Goal: Information Seeking & Learning: Learn about a topic

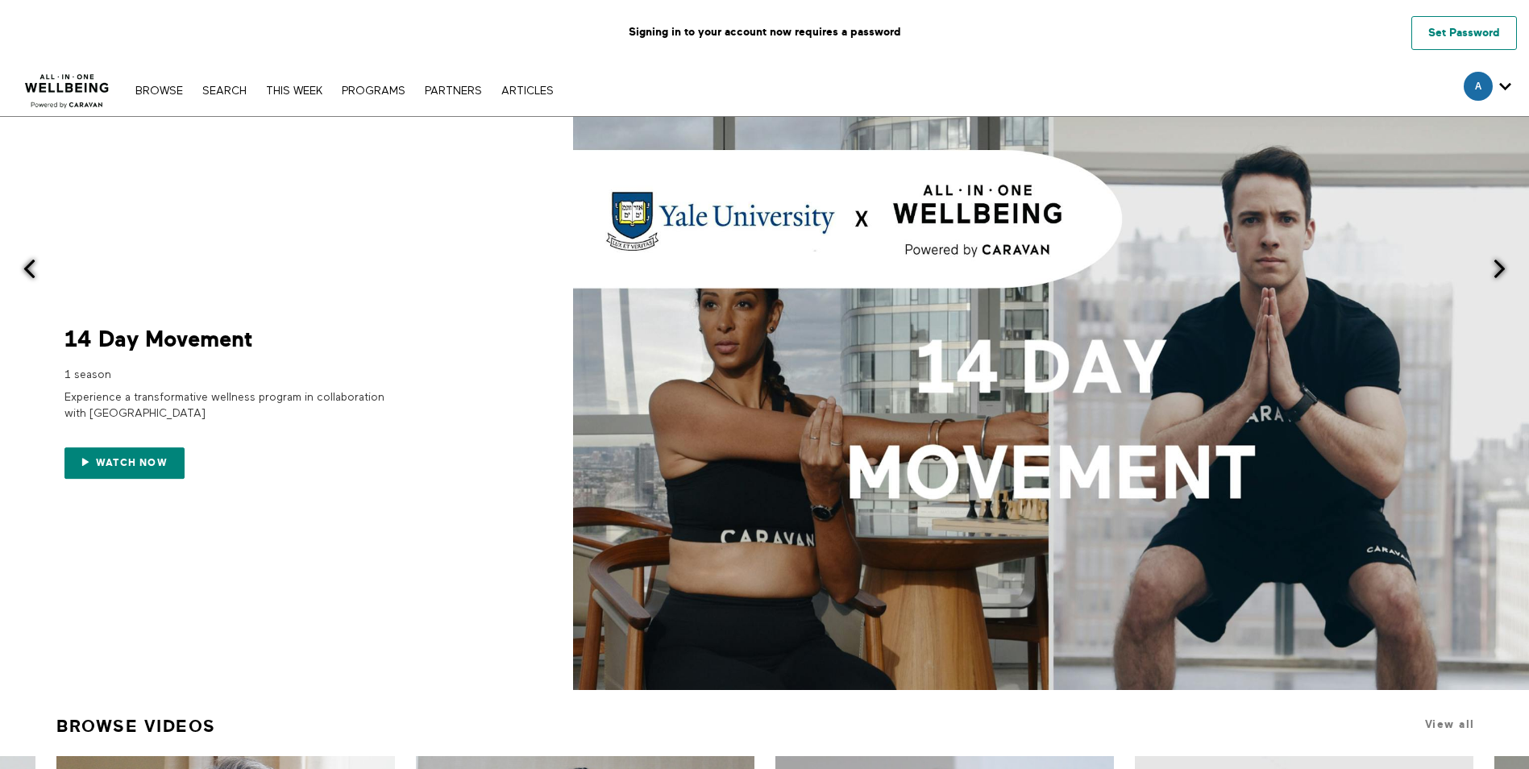
click at [1473, 36] on link "Set Password" at bounding box center [1465, 33] width 106 height 34
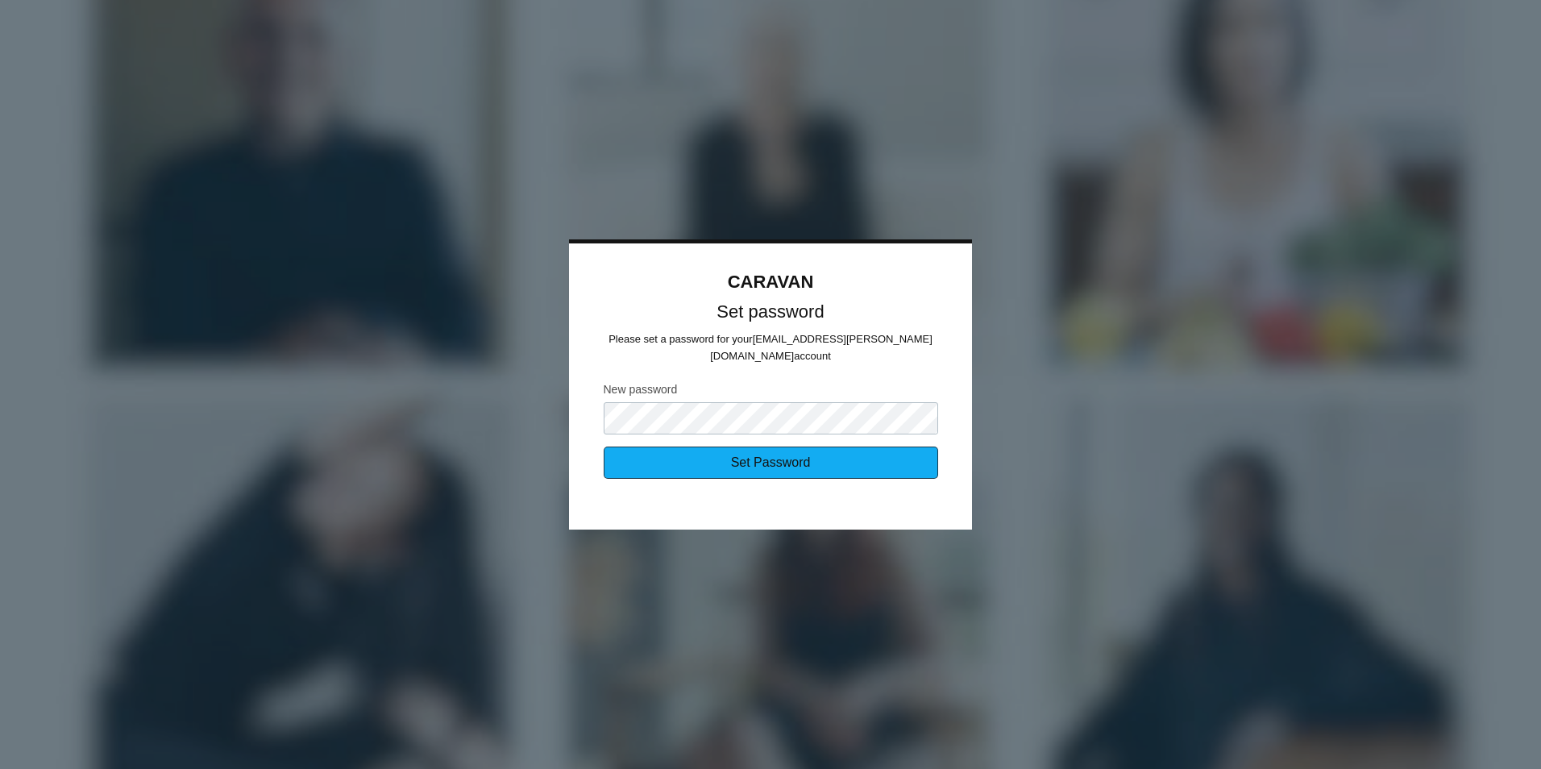
click at [807, 460] on input "Set Password" at bounding box center [771, 463] width 335 height 32
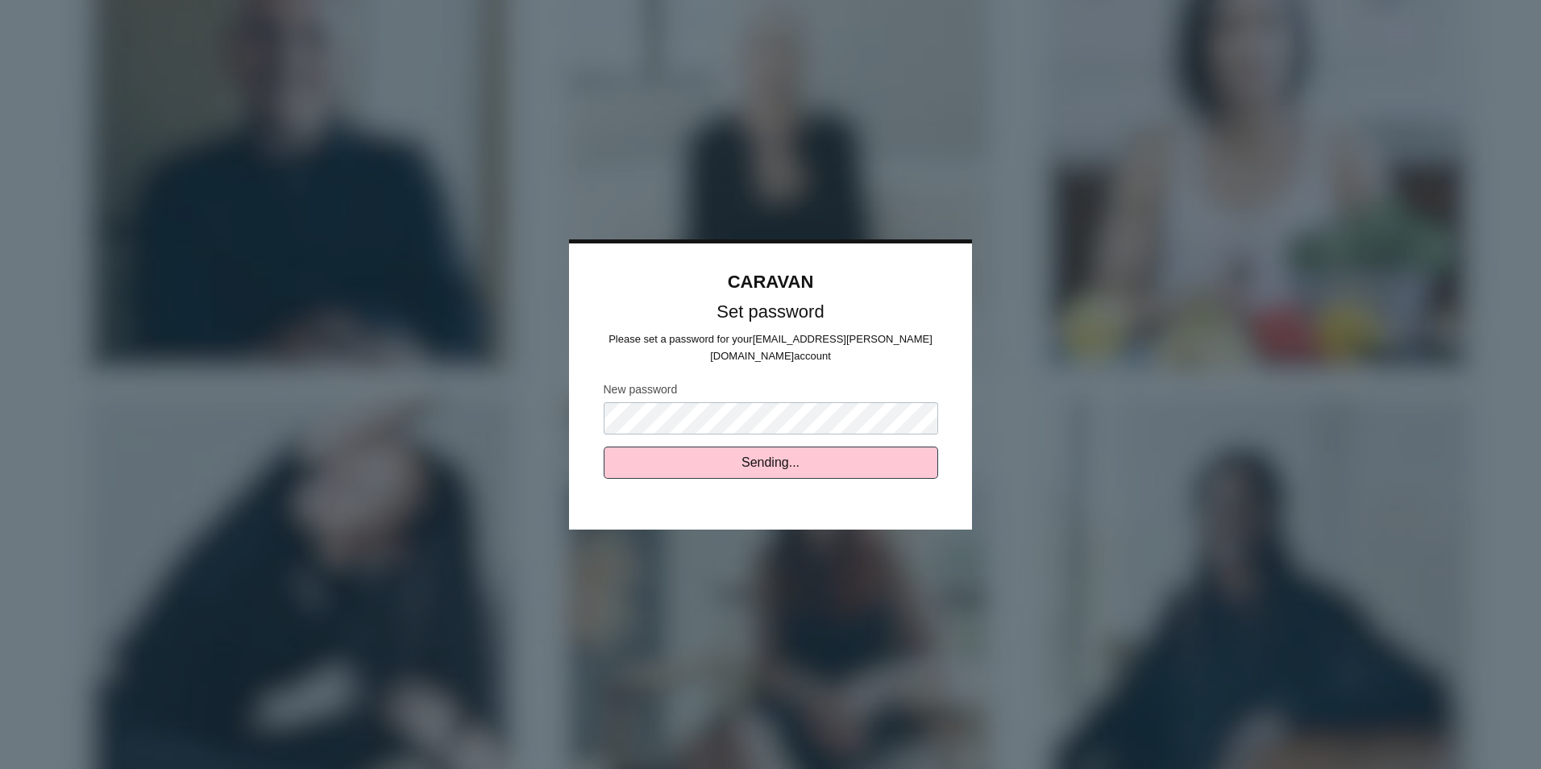
type input "Set Password"
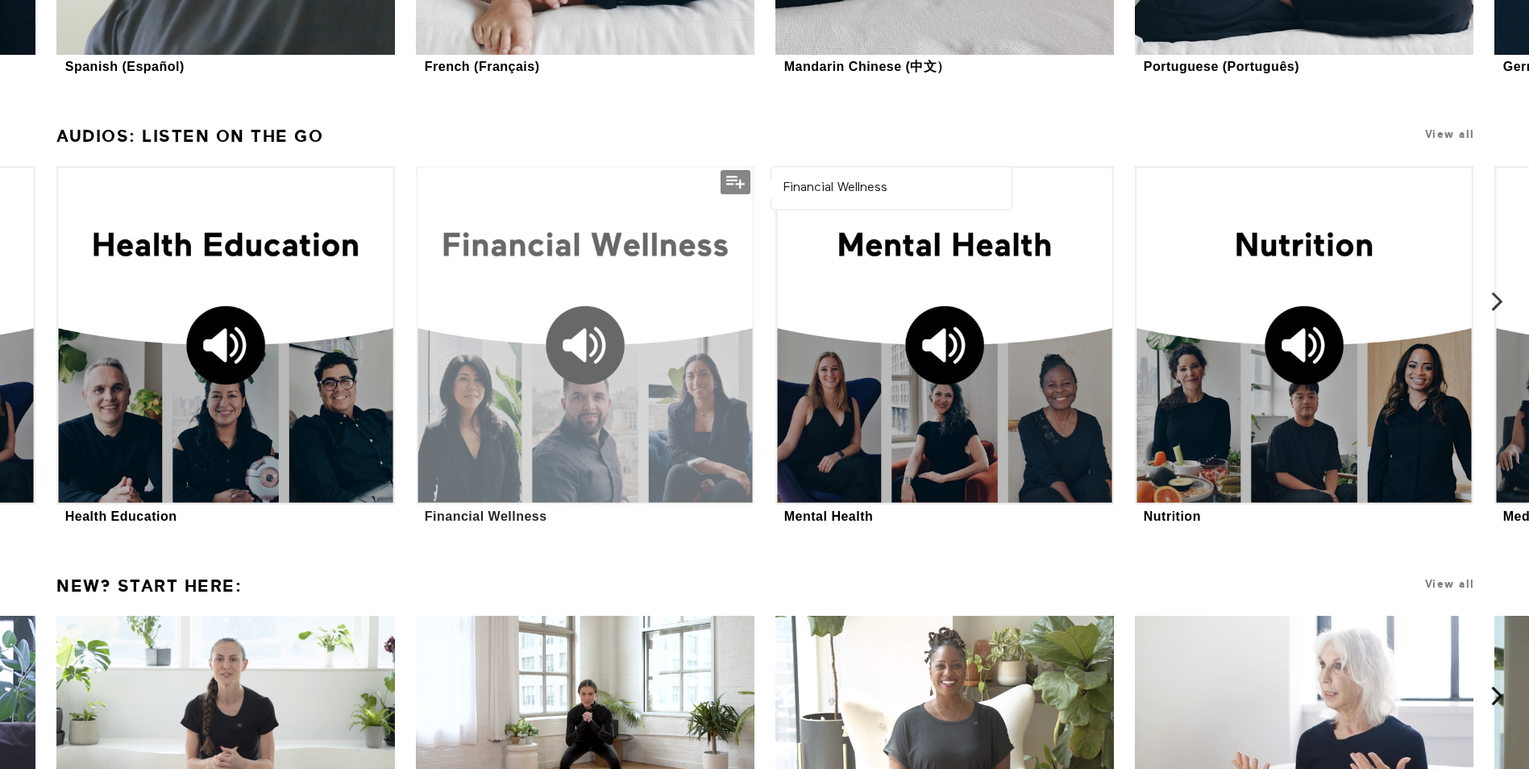
scroll to position [2213, 0]
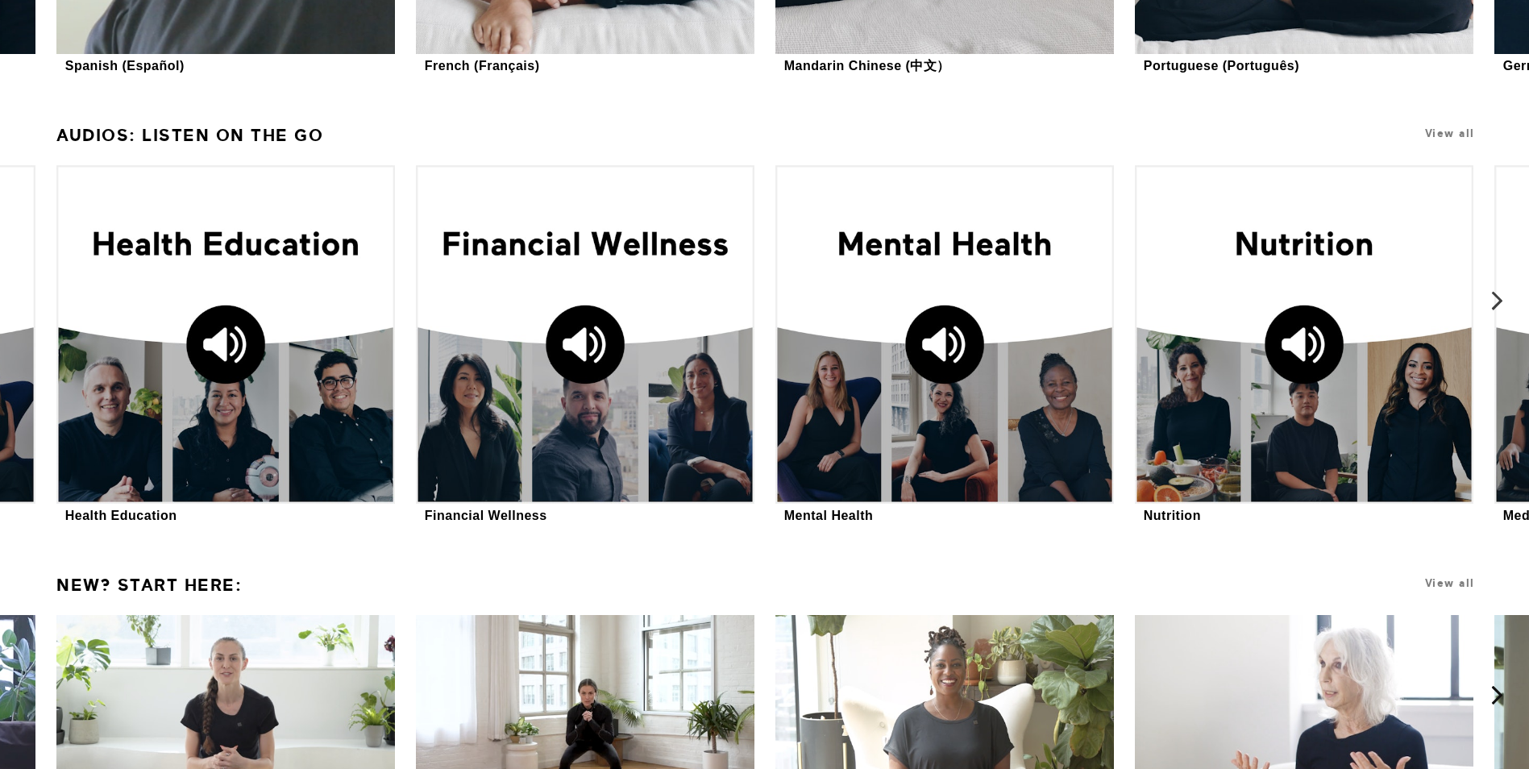
click at [1503, 303] on icon at bounding box center [1497, 301] width 20 height 20
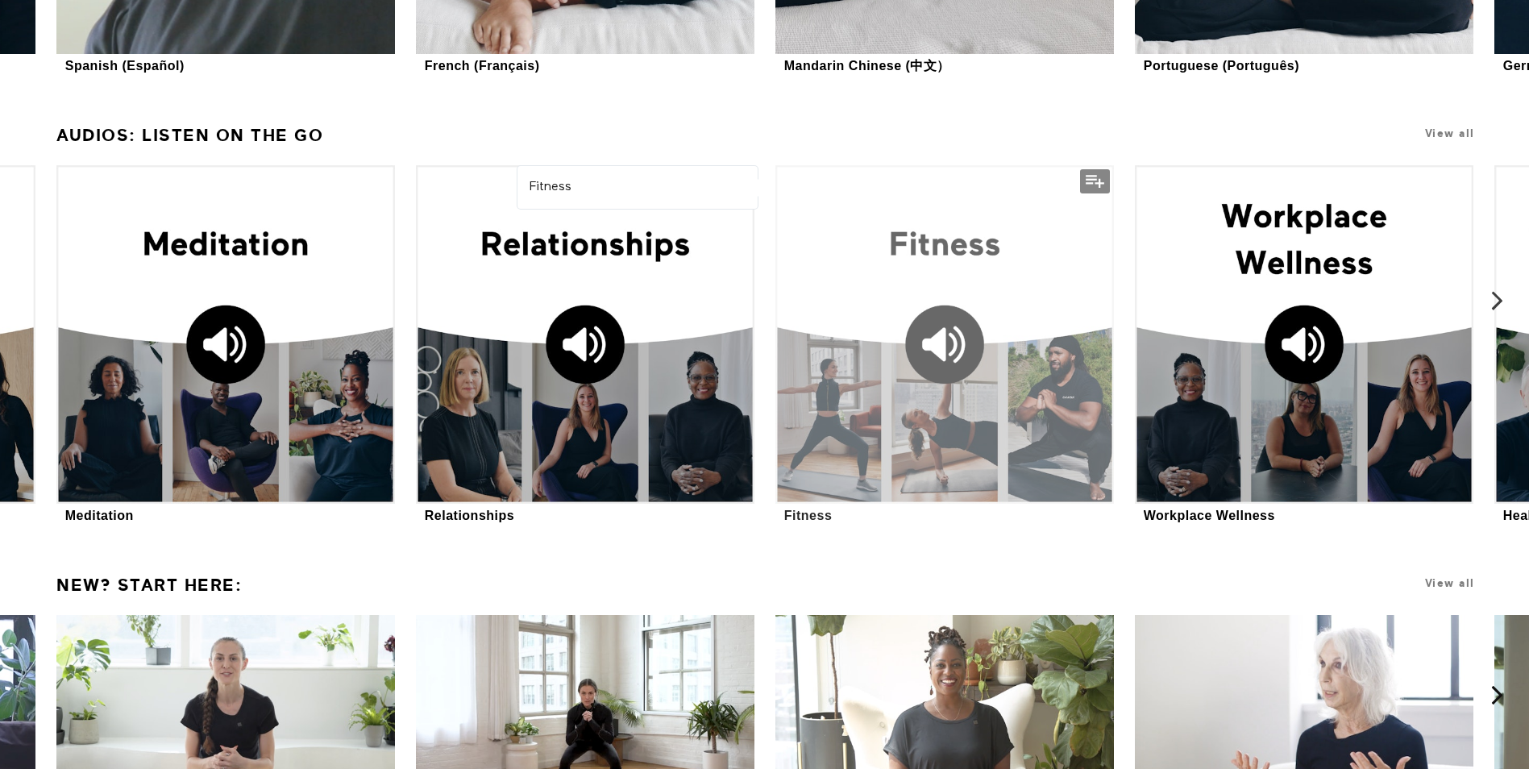
click at [985, 254] on div at bounding box center [945, 334] width 338 height 338
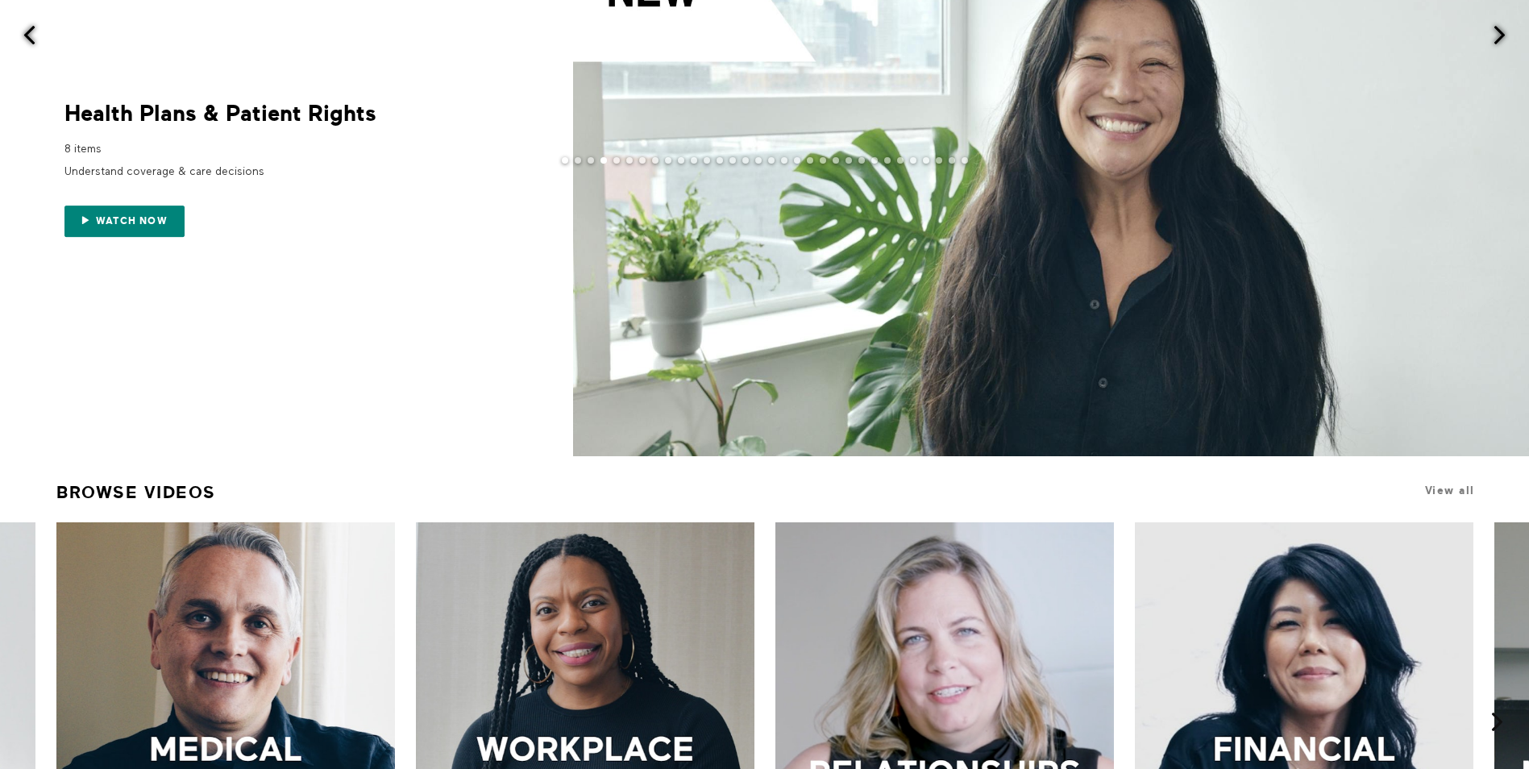
scroll to position [0, 0]
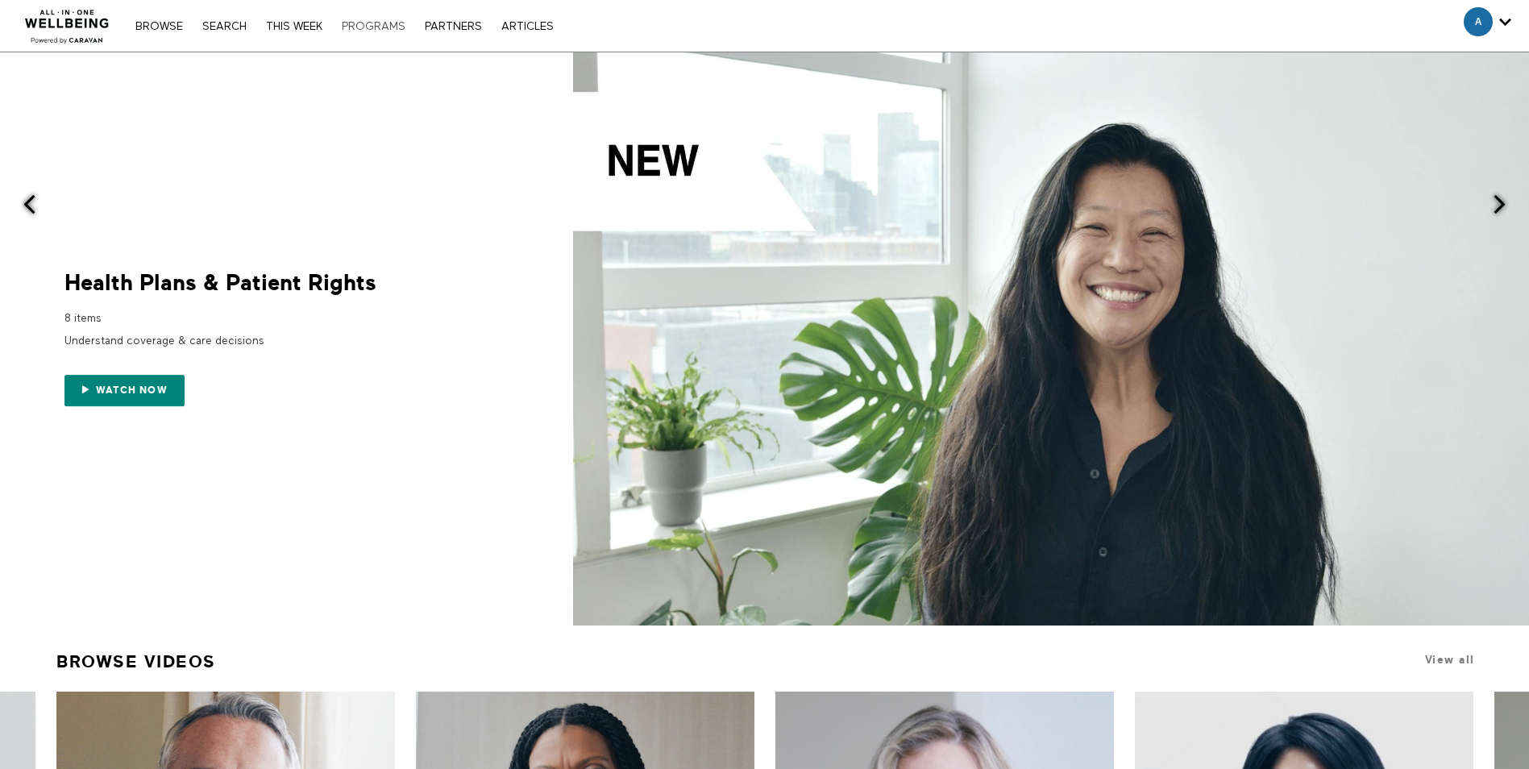
click at [392, 26] on link "PROGRAMS" at bounding box center [374, 26] width 80 height 11
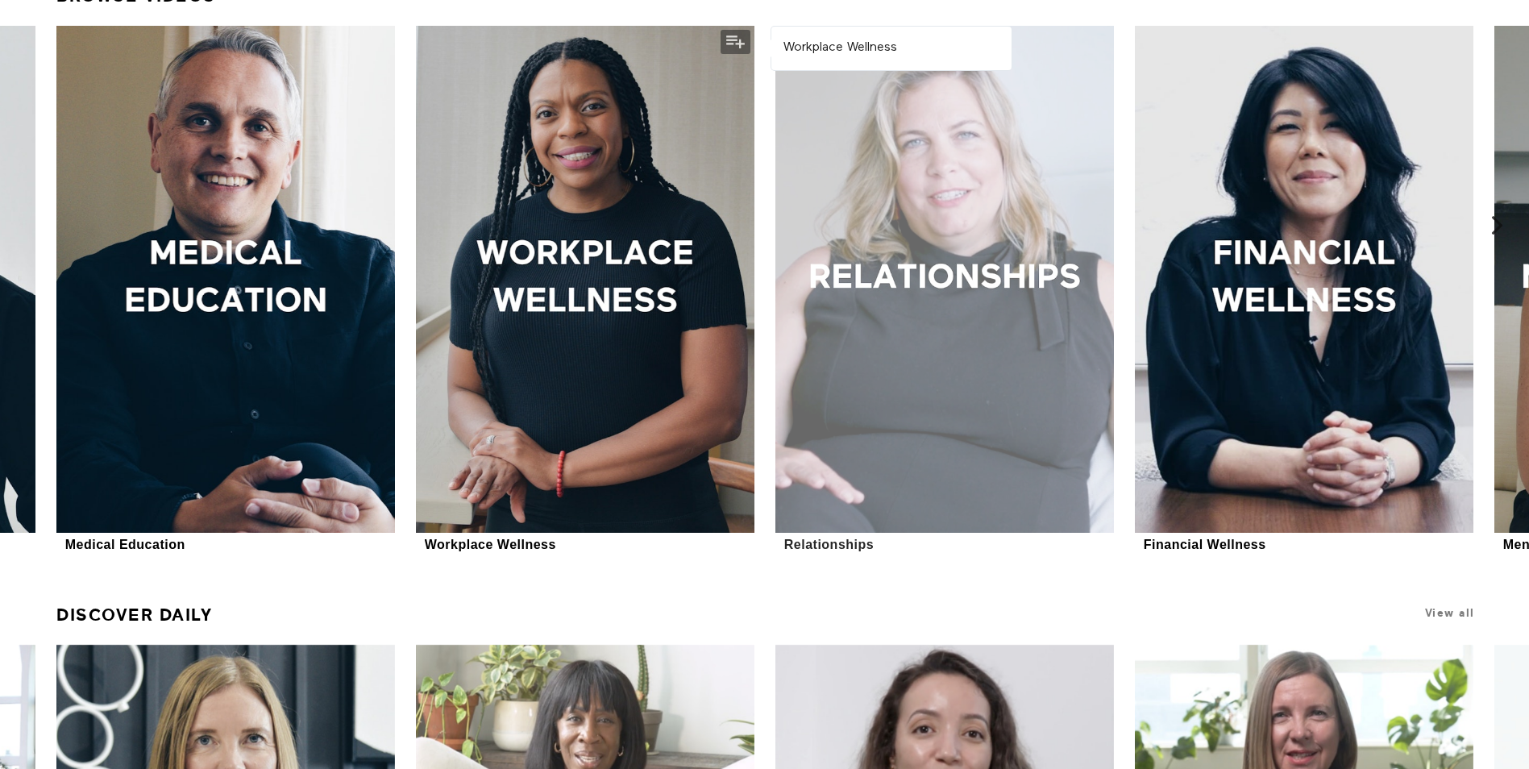
scroll to position [726, 0]
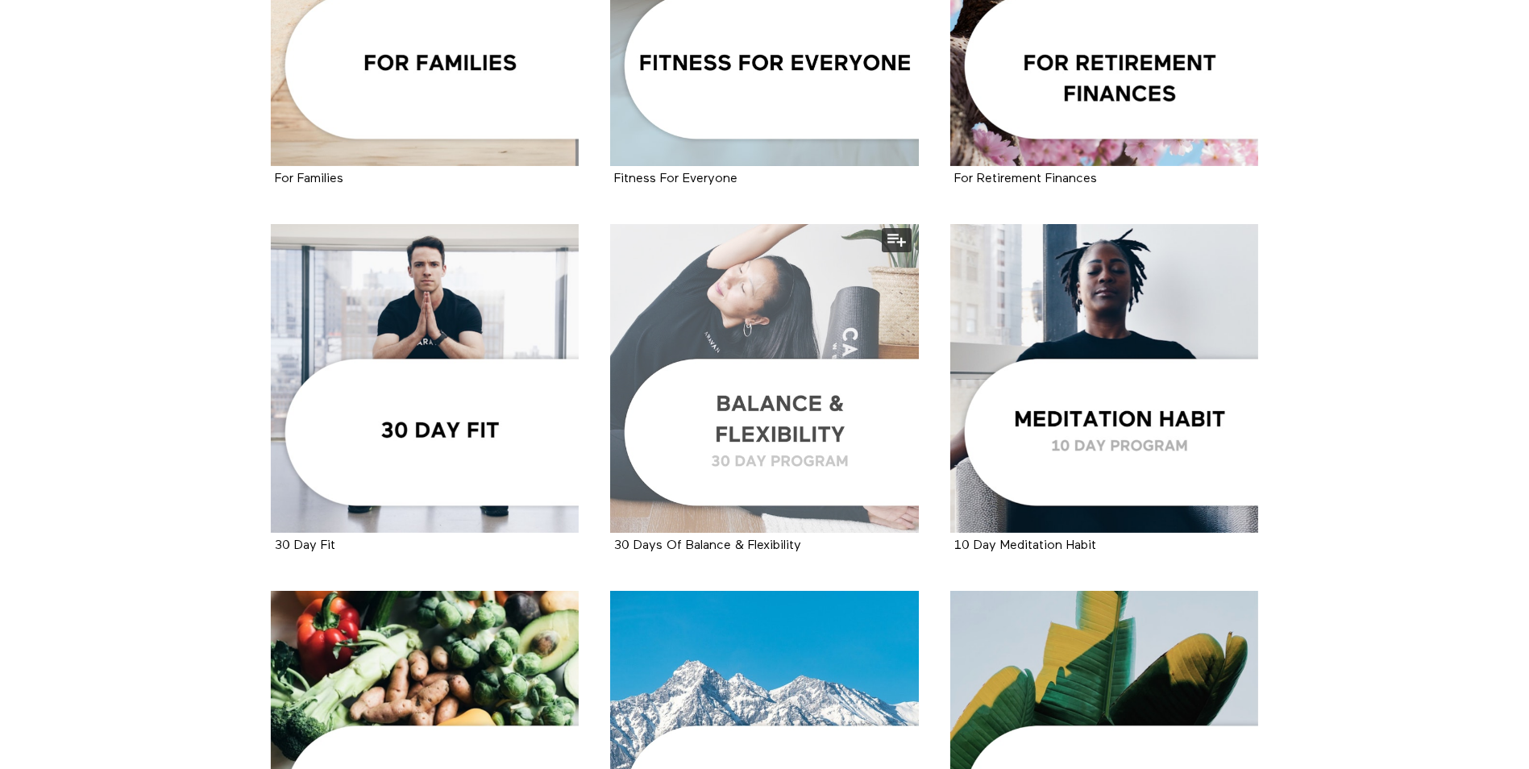
scroll to position [1612, 0]
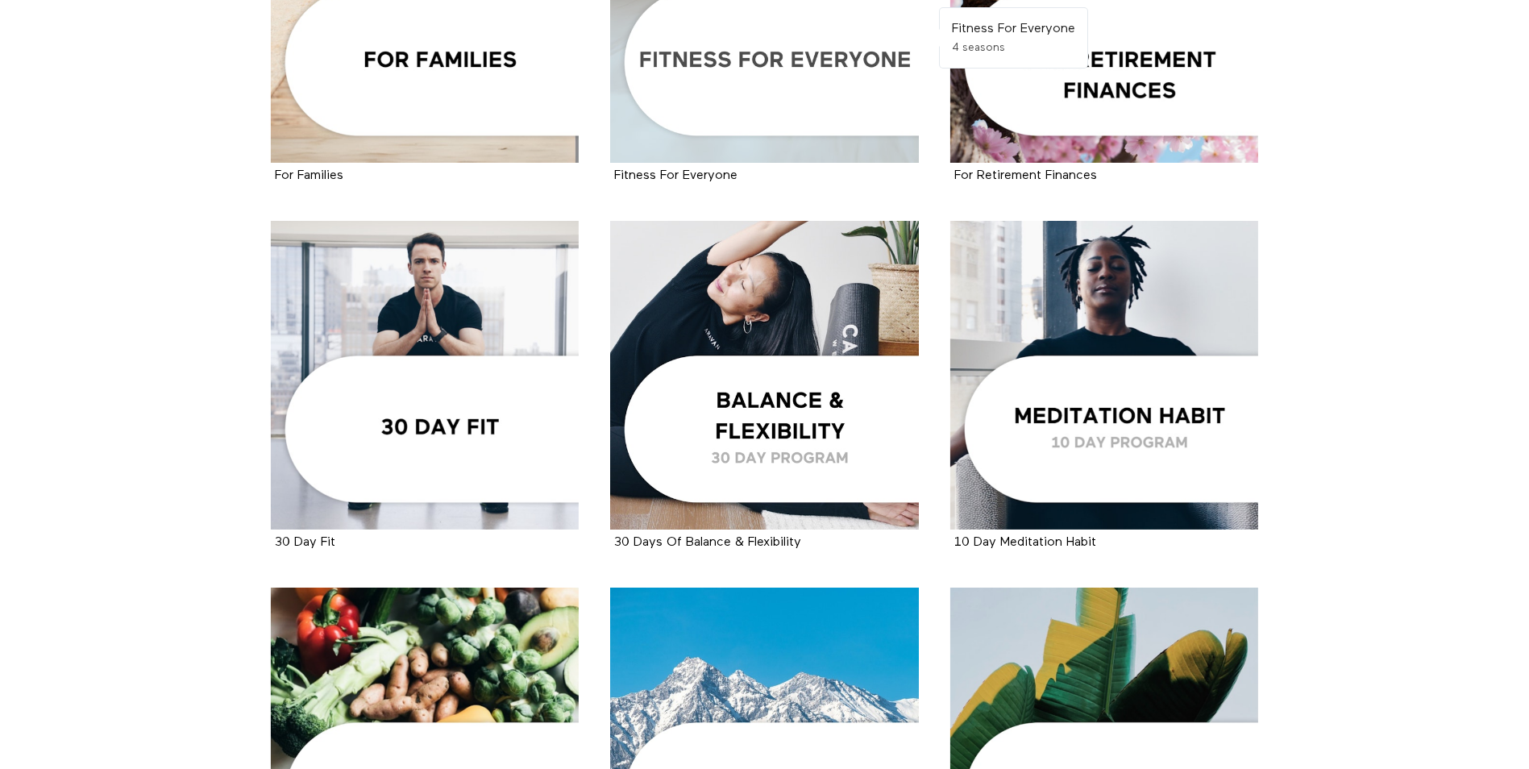
click at [829, 59] on div at bounding box center [764, 8] width 309 height 309
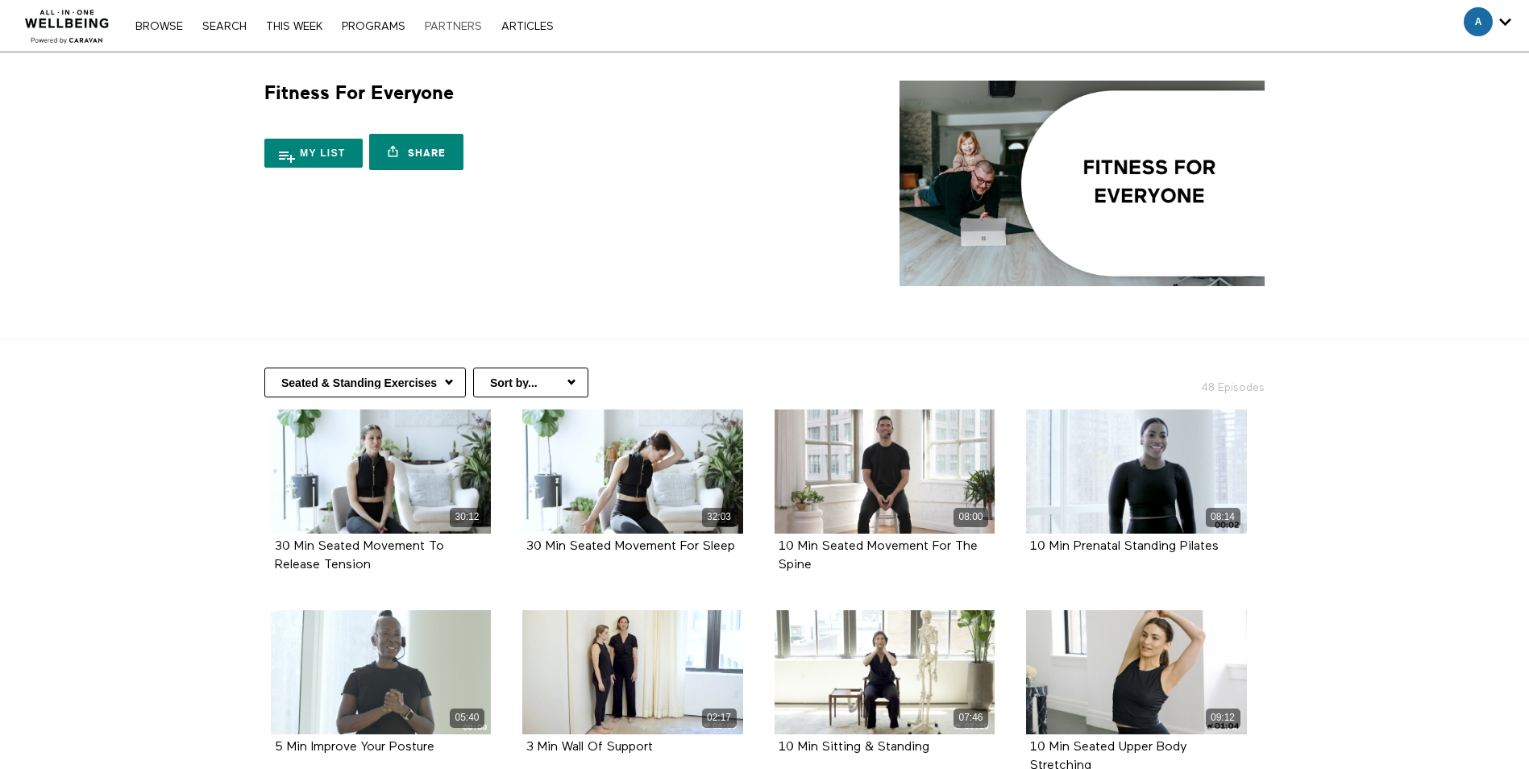
click at [487, 23] on link "PARTNERS" at bounding box center [453, 26] width 73 height 11
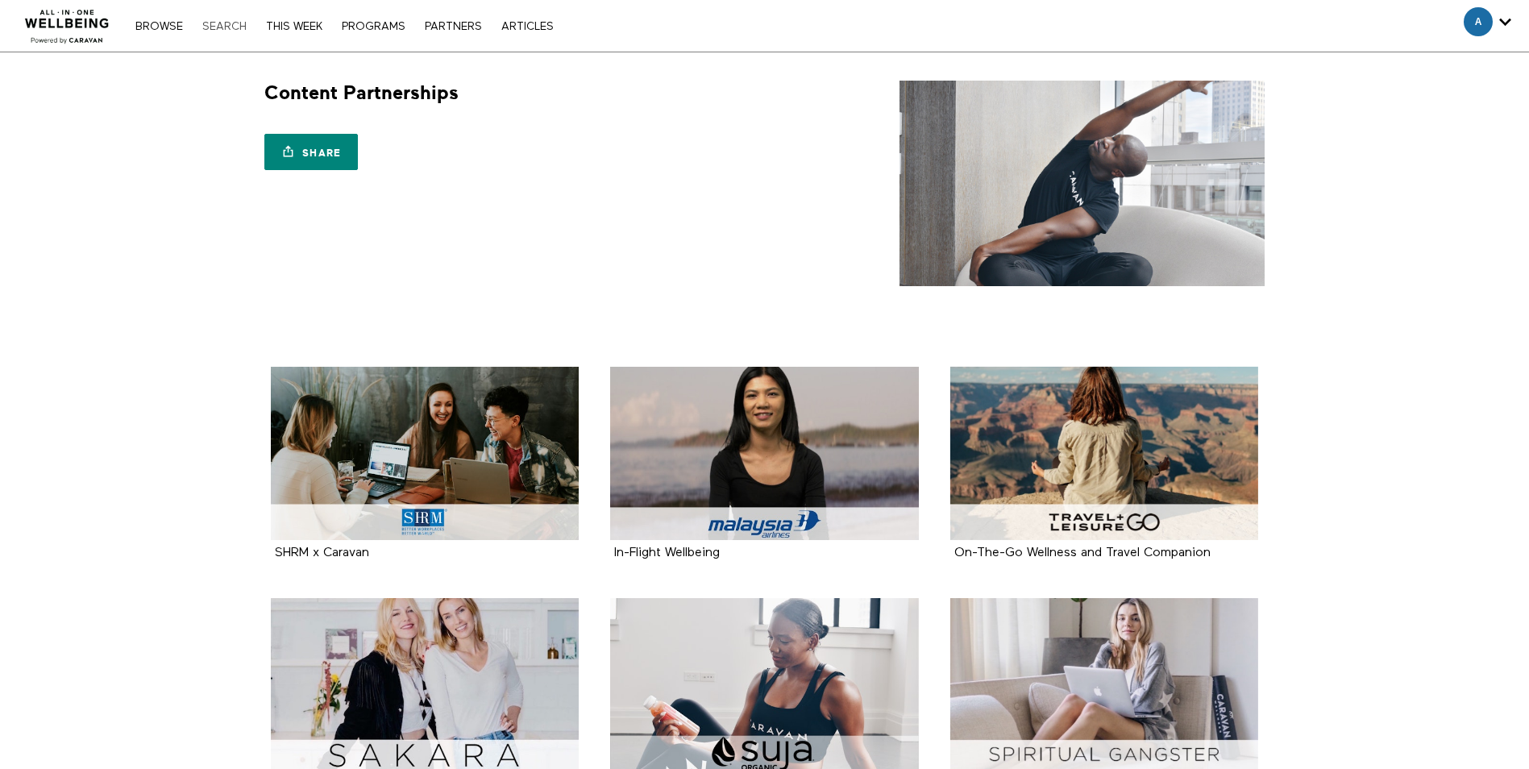
click at [233, 23] on link "Search" at bounding box center [224, 26] width 60 height 11
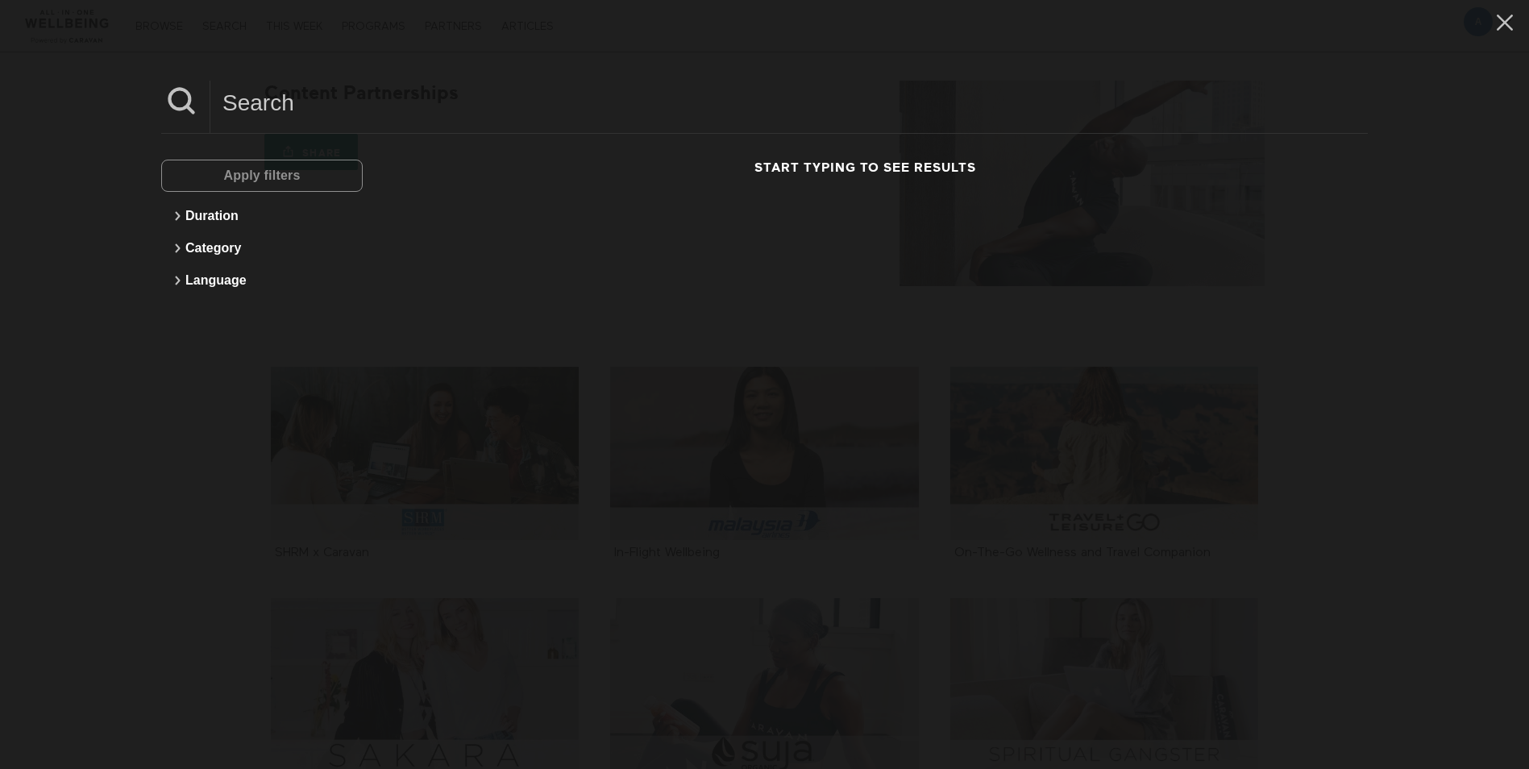
click at [256, 173] on div "Apply filters" at bounding box center [262, 176] width 202 height 32
click at [241, 253] on button "Category" at bounding box center [261, 248] width 185 height 32
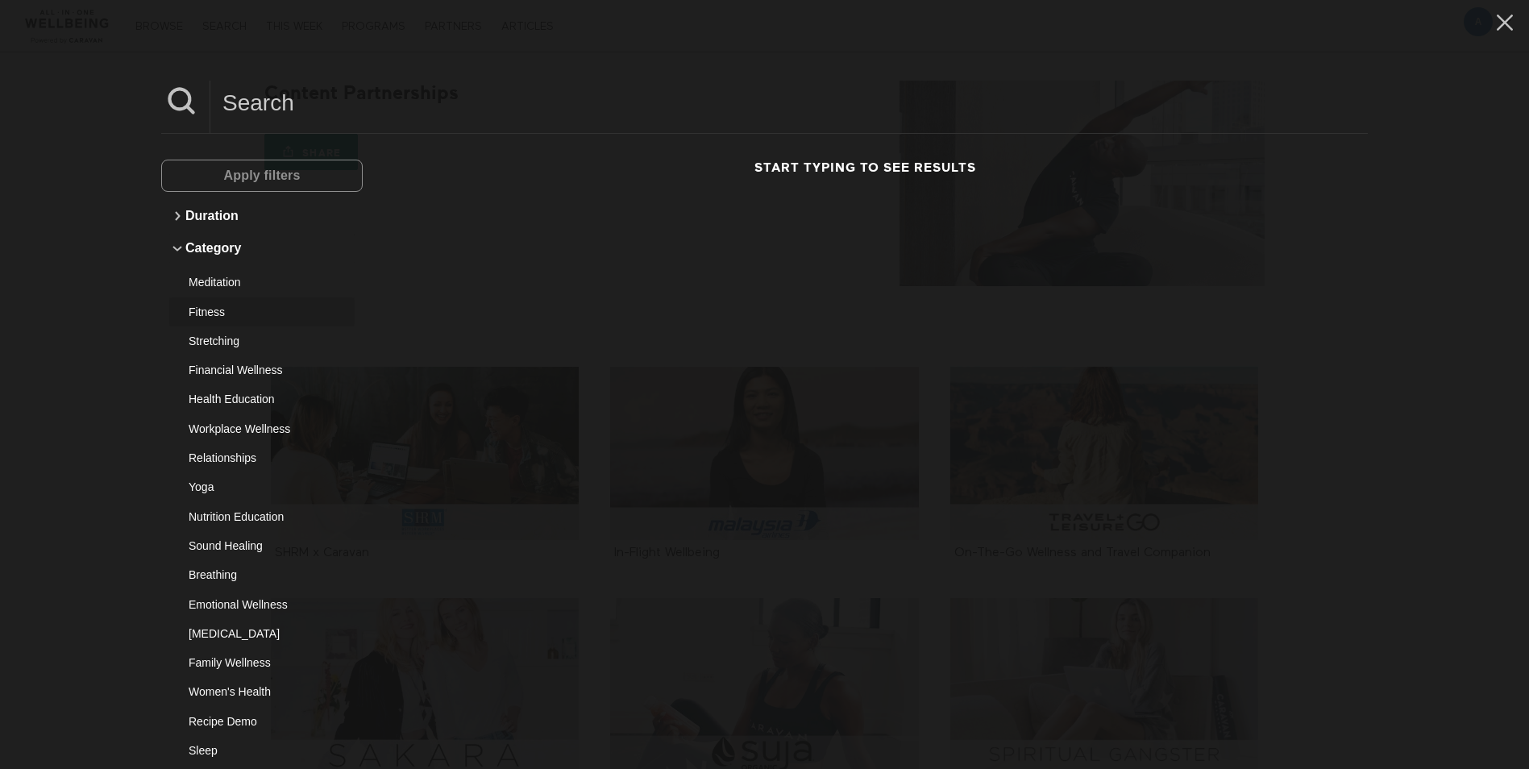
click at [220, 318] on div "Fitness" at bounding box center [256, 312] width 135 height 16
click at [397, 98] on input at bounding box center [789, 103] width 1158 height 44
type input "membership"
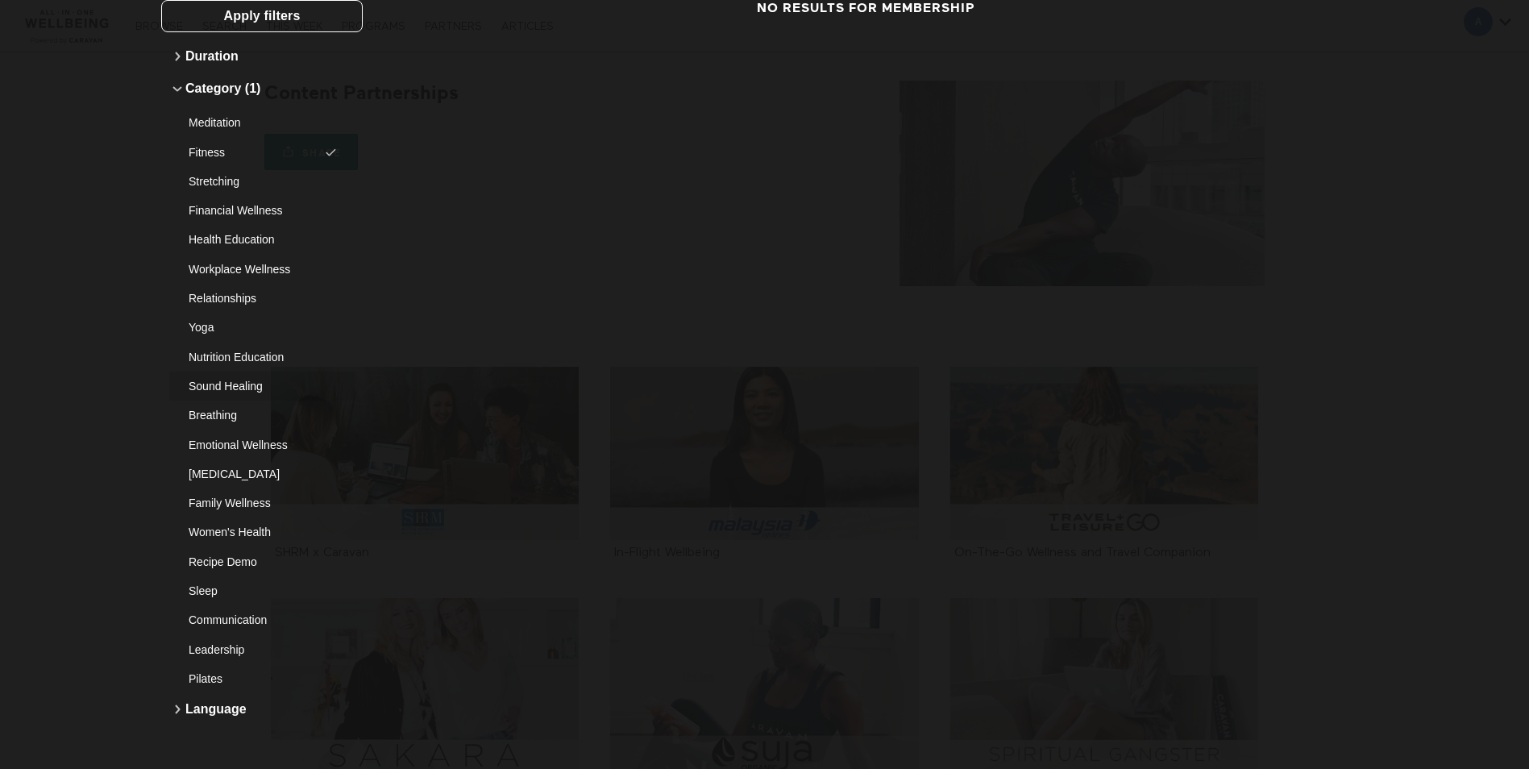
scroll to position [161, 0]
click at [212, 324] on div "Yoga" at bounding box center [256, 326] width 135 height 16
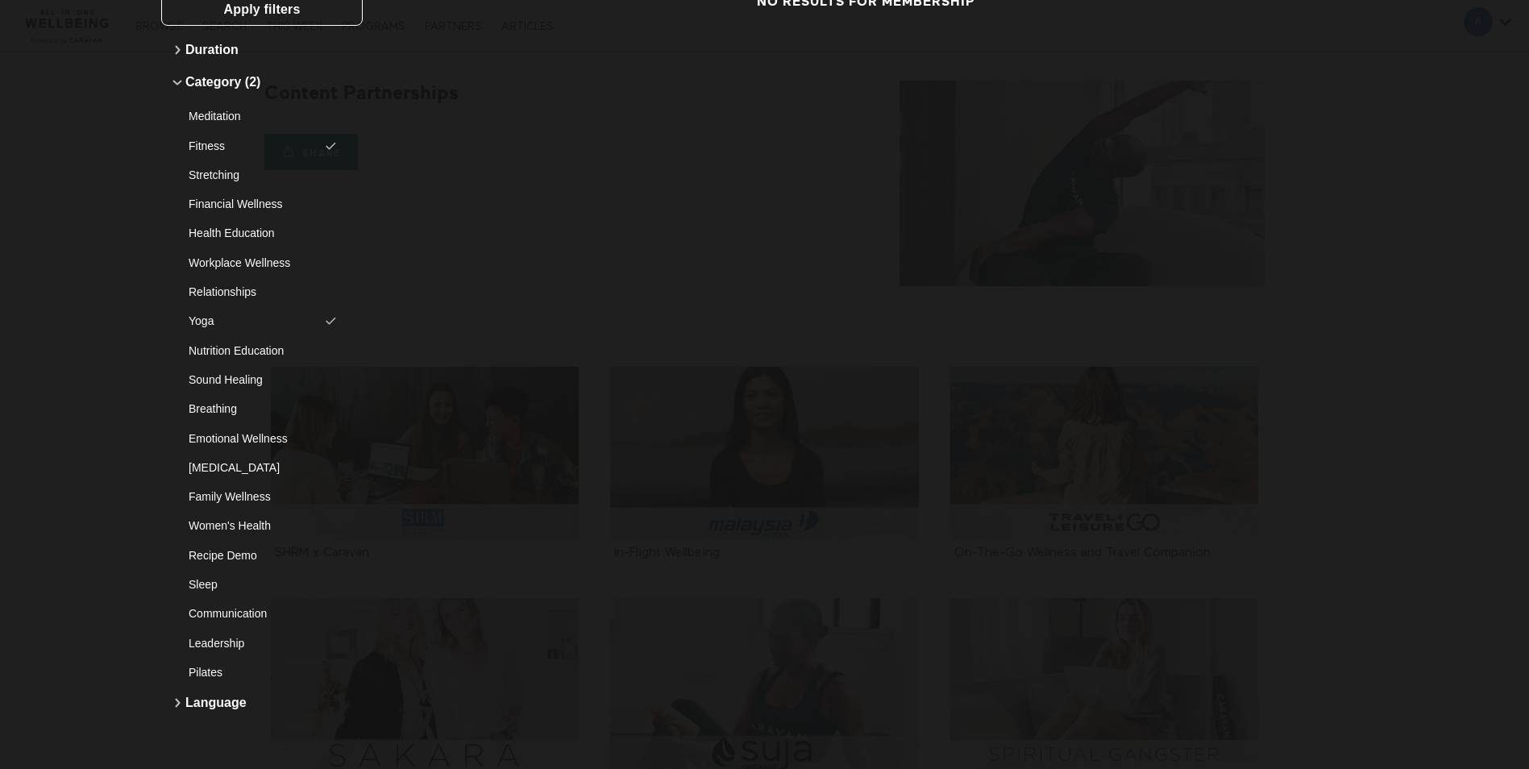
scroll to position [0, 0]
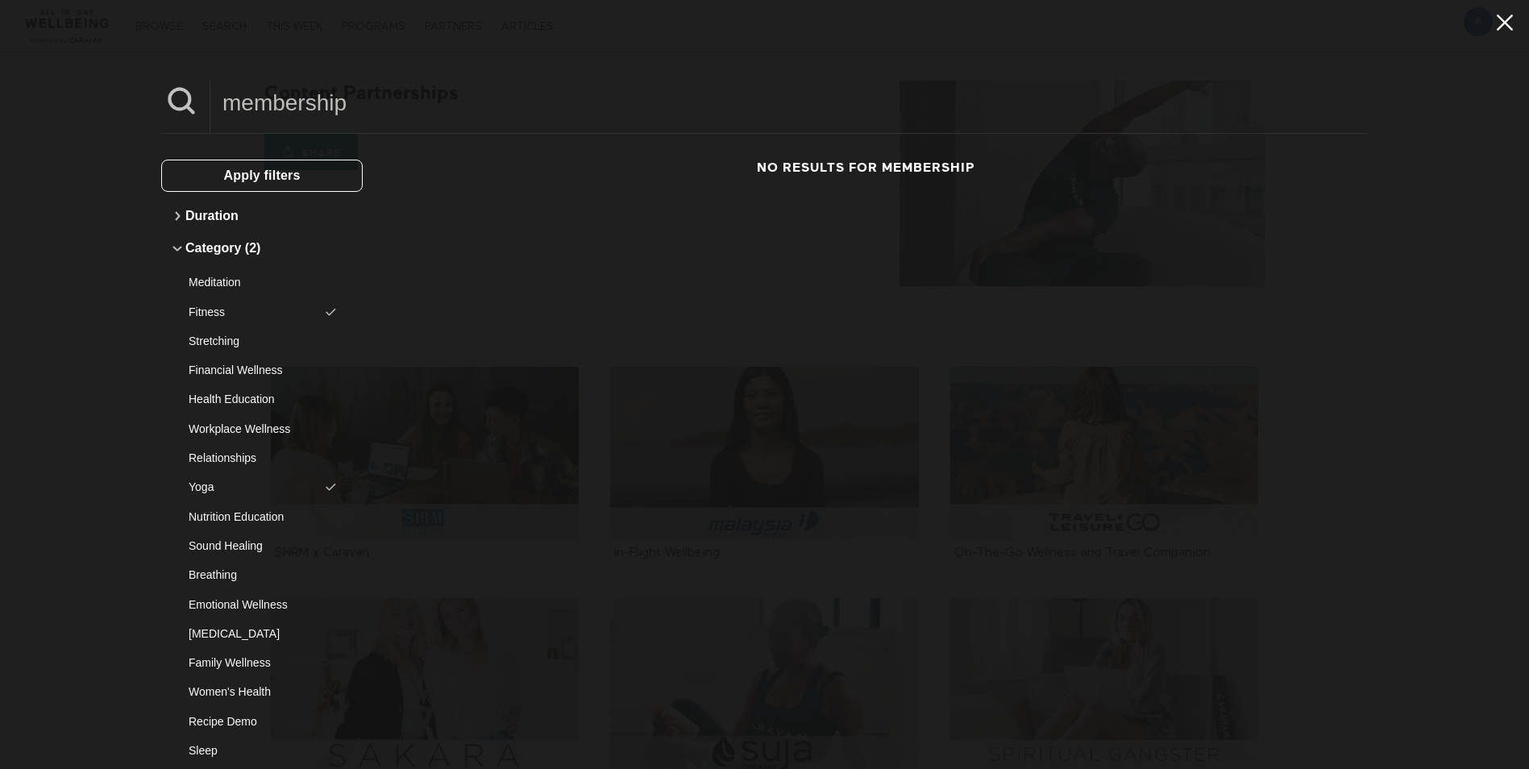
click at [1497, 25] on icon at bounding box center [1505, 23] width 16 height 16
